Goal: Task Accomplishment & Management: Complete application form

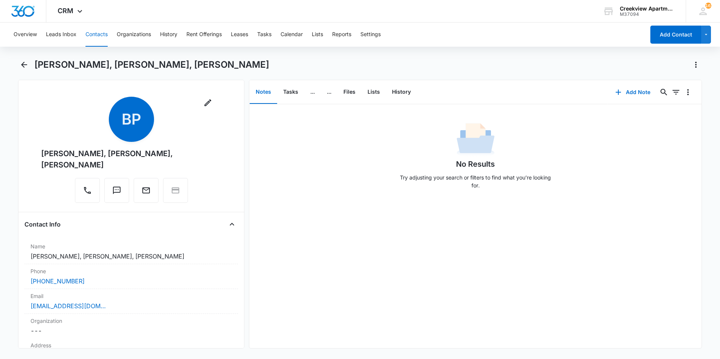
scroll to position [527, 0]
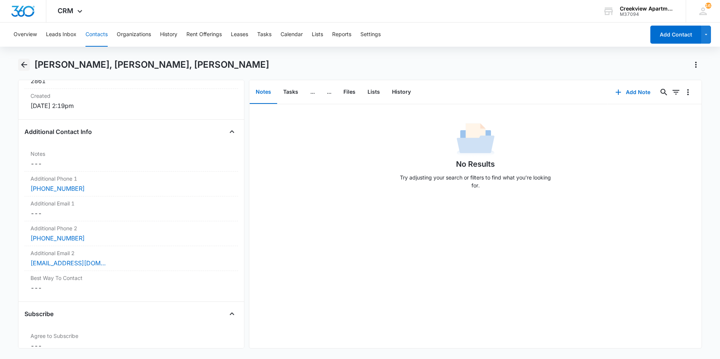
click at [18, 66] on button "Back" at bounding box center [24, 65] width 12 height 12
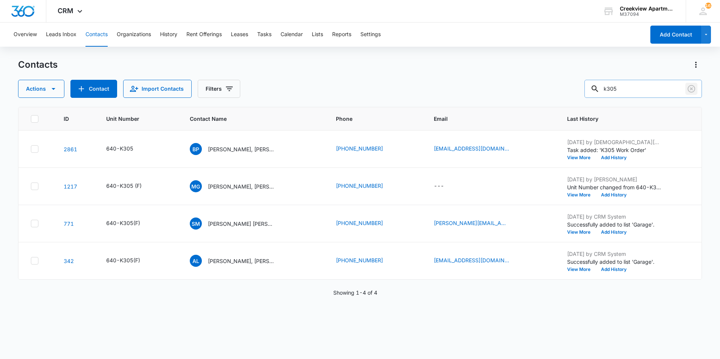
click at [690, 87] on icon "Clear" at bounding box center [691, 88] width 9 height 9
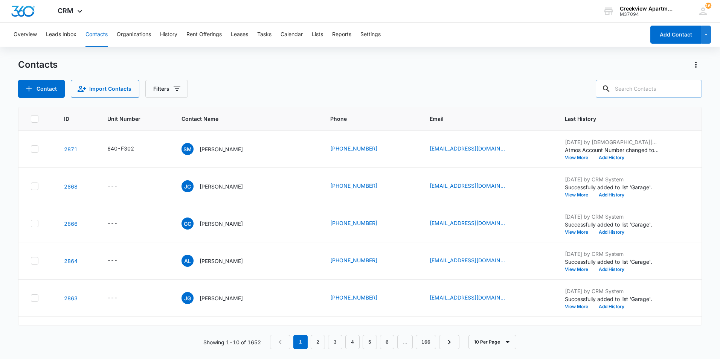
click at [669, 90] on input "text" at bounding box center [649, 89] width 106 height 18
type input "d204"
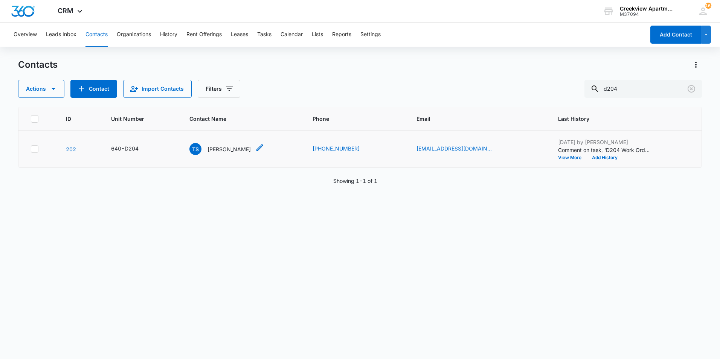
click at [232, 153] on div "TS [PERSON_NAME]" at bounding box center [219, 149] width 61 height 12
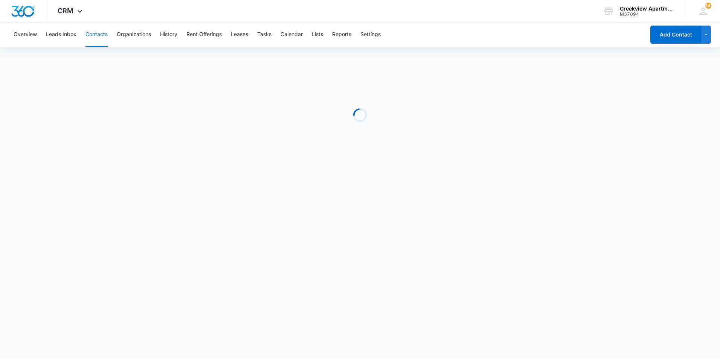
click at [232, 150] on div "Loading" at bounding box center [360, 115] width 684 height 113
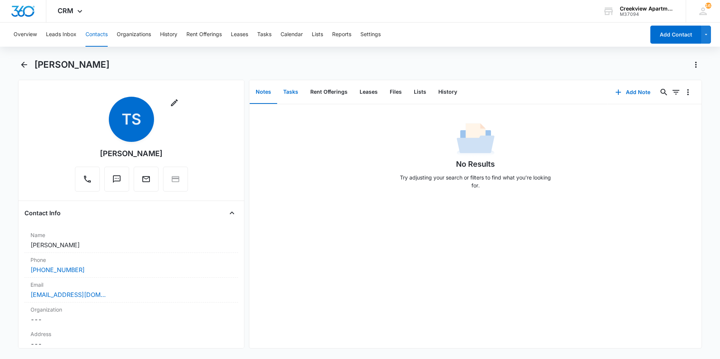
click at [295, 93] on button "Tasks" at bounding box center [290, 92] width 27 height 23
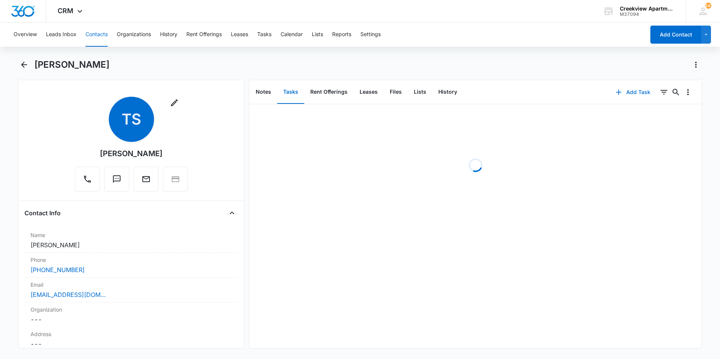
click at [626, 94] on button "Add Task" at bounding box center [633, 92] width 50 height 18
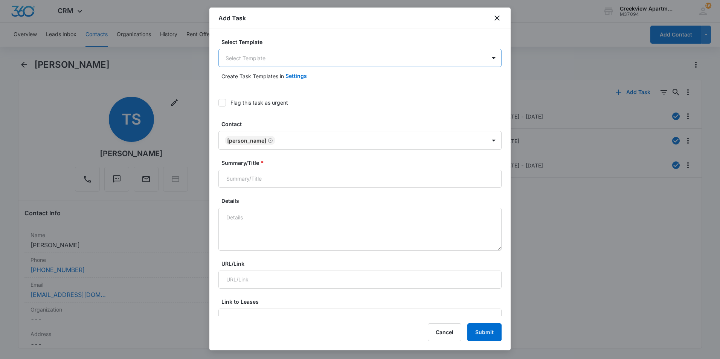
drag, startPoint x: 288, startPoint y: 49, endPoint x: 290, endPoint y: 59, distance: 9.7
click at [288, 50] on div "Select Template Select Template" at bounding box center [359, 52] width 283 height 29
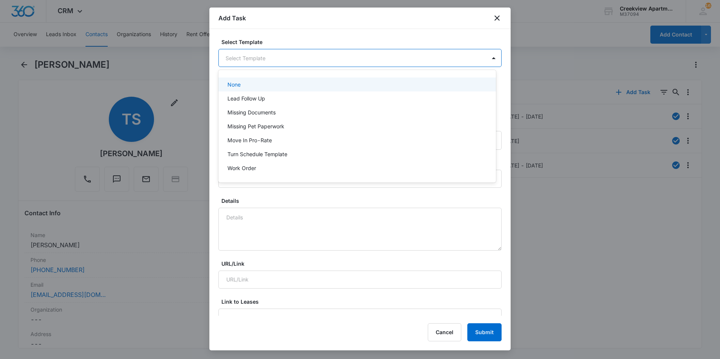
click at [290, 59] on body "CRM Apps Reputation Websites Forms CRM Email Social Content Ads Intelligence Fi…" at bounding box center [360, 179] width 720 height 359
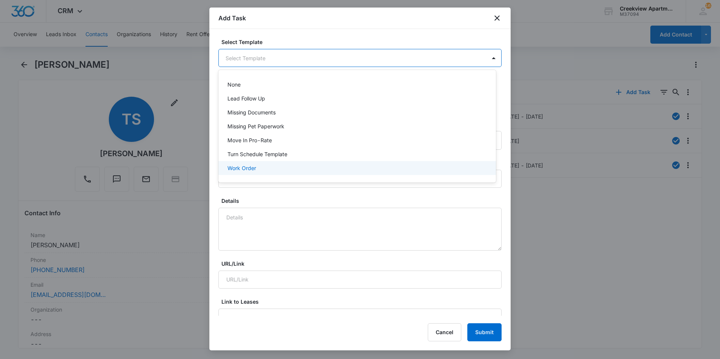
click at [242, 167] on p "Work Order" at bounding box center [241, 168] width 29 height 8
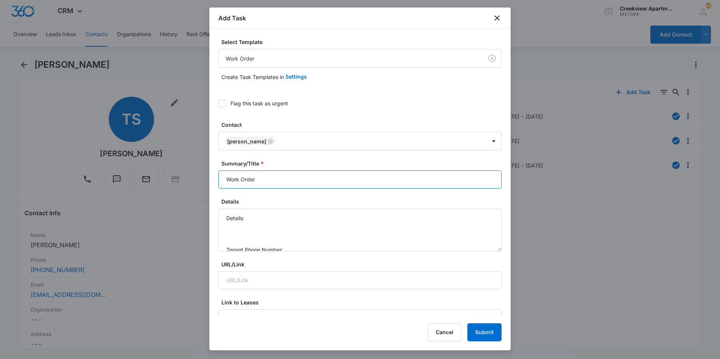
click at [227, 179] on input "Work Order" at bounding box center [359, 180] width 283 height 18
type input "D204 Work Order"
click at [253, 223] on textarea "Details: Tenant Phone Number: Call Before:" at bounding box center [359, 230] width 283 height 43
click at [285, 213] on textarea "Details: Tenant Phone Number: Call Before:" at bounding box center [359, 230] width 283 height 43
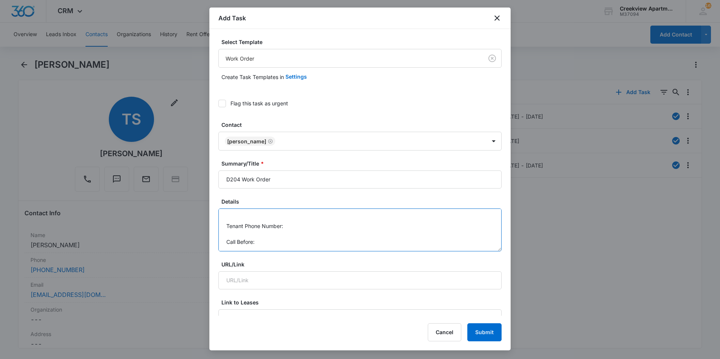
click at [316, 229] on textarea "Details: Kitchen lights went out Tenant Phone Number: Call Before:" at bounding box center [359, 230] width 283 height 43
click at [289, 249] on textarea "Details: Kitchen lights went out Tenant Phone Number: [PHONE_NUMBER] Call Befor…" at bounding box center [359, 230] width 283 height 43
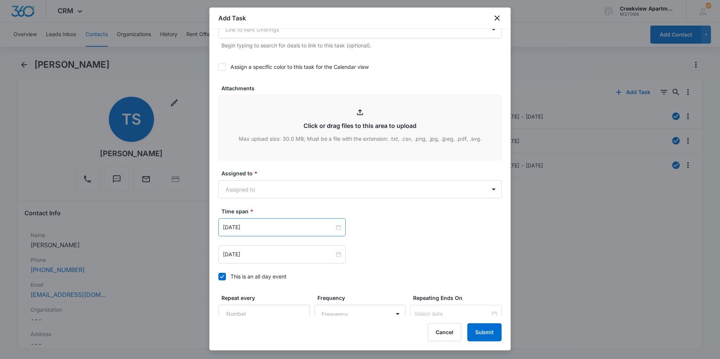
scroll to position [376, 0]
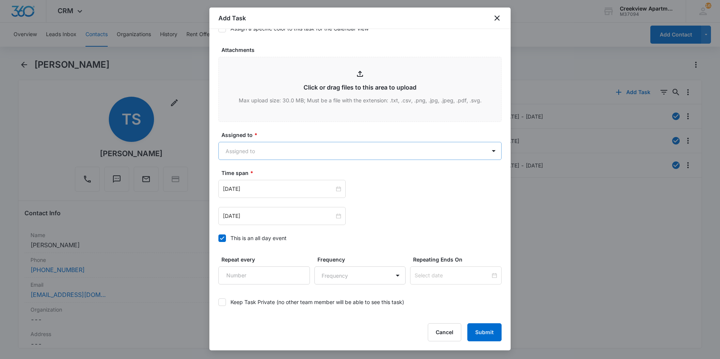
type textarea "Details: Kitchen lights went out Tenant Phone Number: [PHONE_NUMBER] Call Befor…"
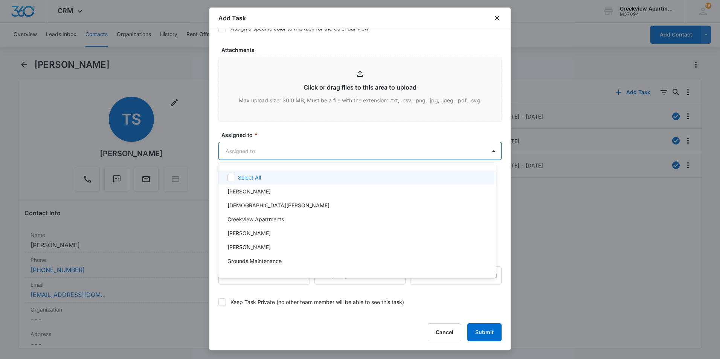
click at [287, 151] on body "CRM Apps Reputation Websites Forms CRM Email Social Content Ads Intelligence Fi…" at bounding box center [360, 179] width 720 height 359
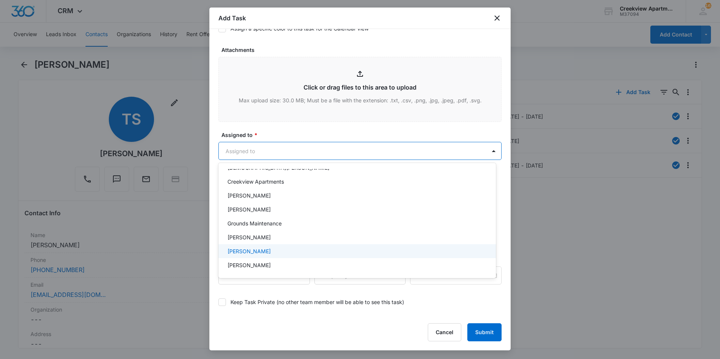
drag, startPoint x: 264, startPoint y: 245, endPoint x: 266, endPoint y: 165, distance: 80.6
click at [264, 245] on div "[PERSON_NAME]" at bounding box center [356, 251] width 277 height 14
click at [262, 134] on div at bounding box center [360, 179] width 720 height 359
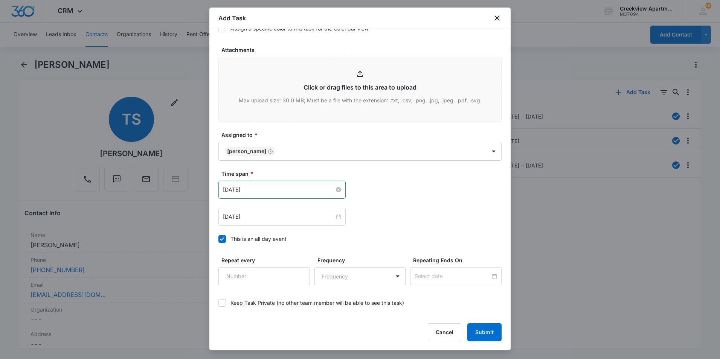
click at [283, 194] on input "[DATE]" at bounding box center [278, 190] width 111 height 8
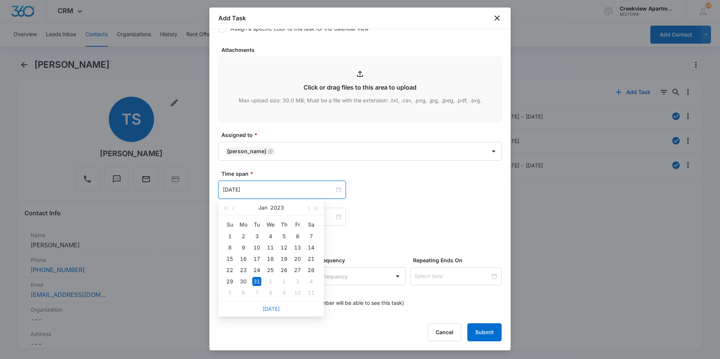
click at [271, 308] on link "[DATE]" at bounding box center [270, 309] width 17 height 6
type input "[DATE]"
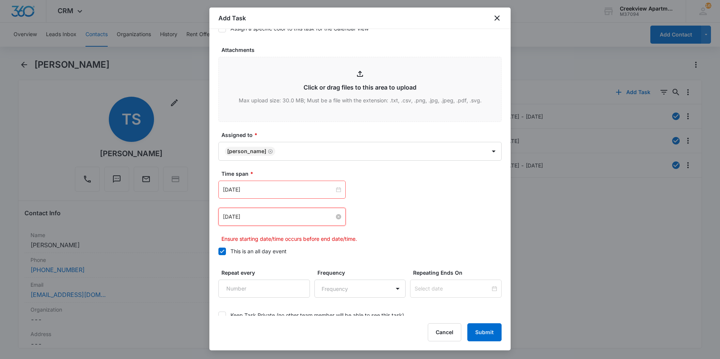
click at [291, 219] on input "[DATE]" at bounding box center [278, 217] width 111 height 8
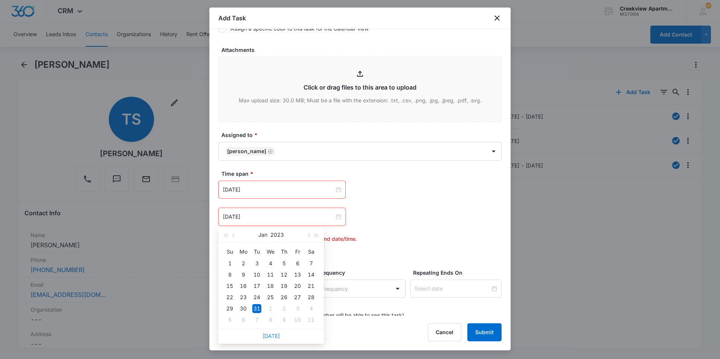
click at [274, 334] on link "[DATE]" at bounding box center [270, 336] width 17 height 6
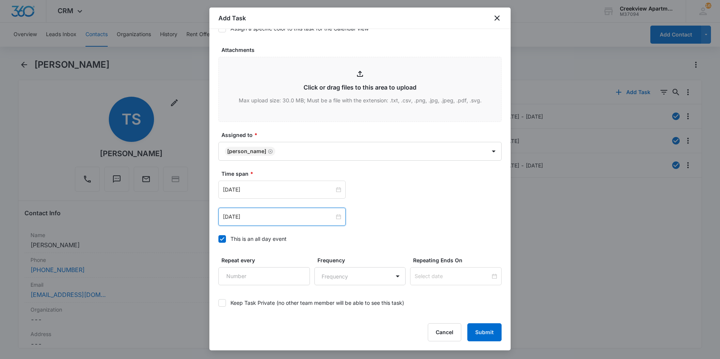
click at [264, 224] on div "[DATE]" at bounding box center [281, 217] width 127 height 18
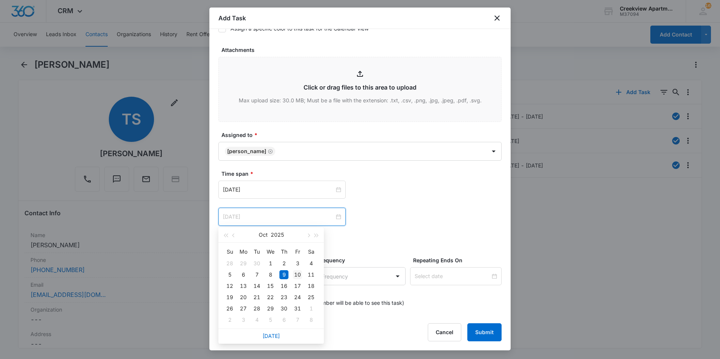
type input "[DATE]"
click at [296, 278] on div "10" at bounding box center [297, 274] width 9 height 9
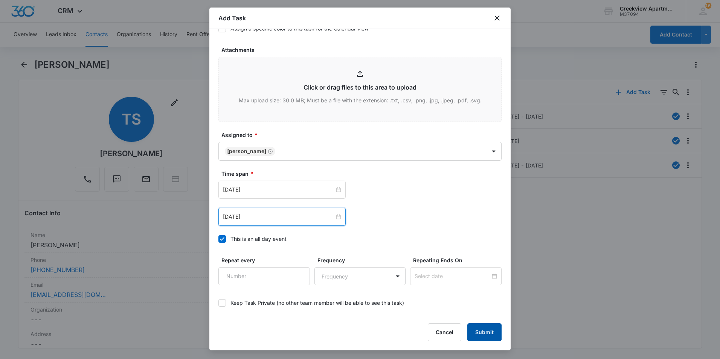
click at [475, 329] on button "Submit" at bounding box center [484, 332] width 34 height 18
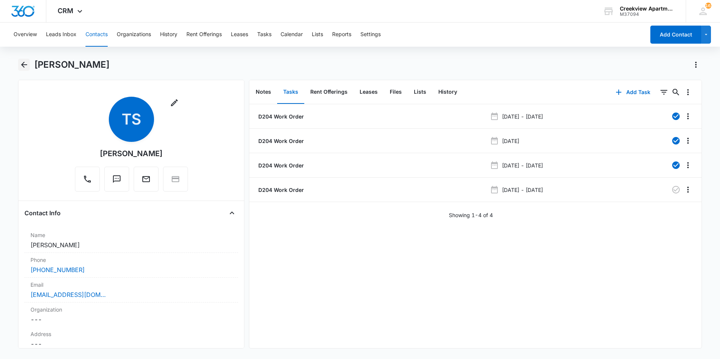
click at [21, 68] on icon "Back" at bounding box center [24, 64] width 9 height 9
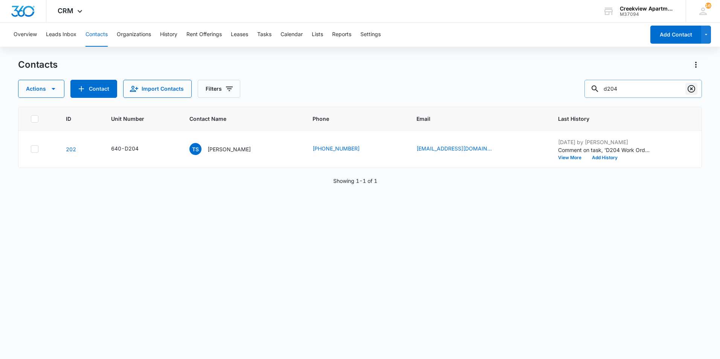
click at [692, 90] on icon "Clear" at bounding box center [691, 89] width 8 height 8
